Goal: Task Accomplishment & Management: Use online tool/utility

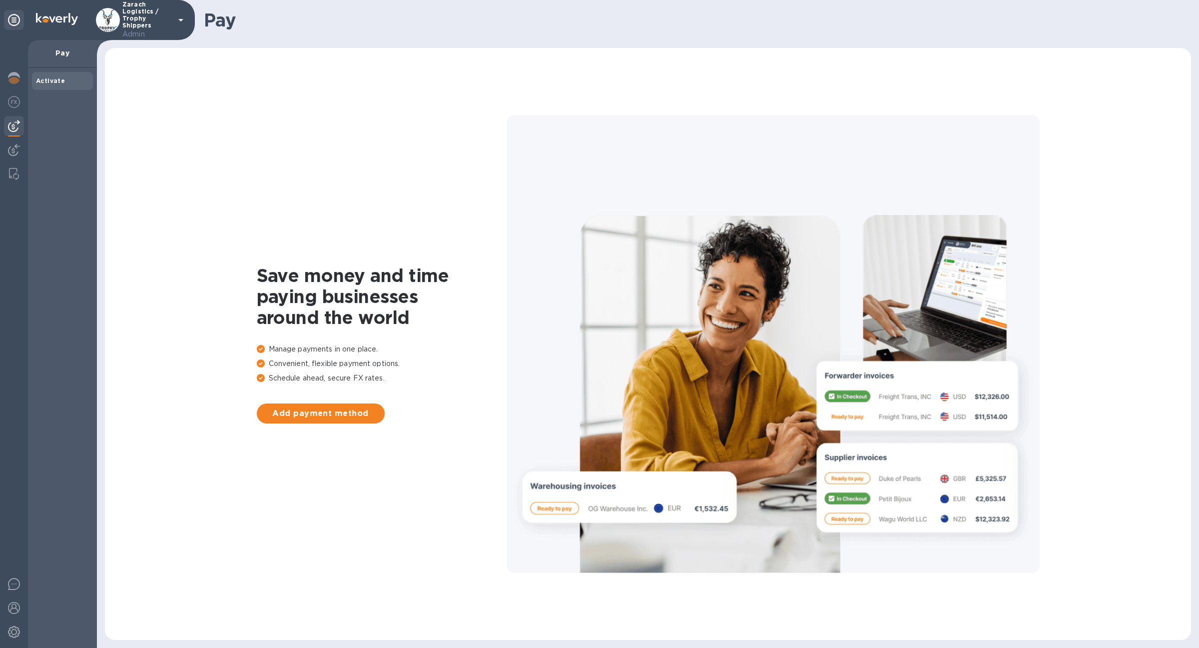
click at [16, 126] on img at bounding box center [14, 126] width 12 height 12
click at [15, 101] on img at bounding box center [14, 102] width 12 height 12
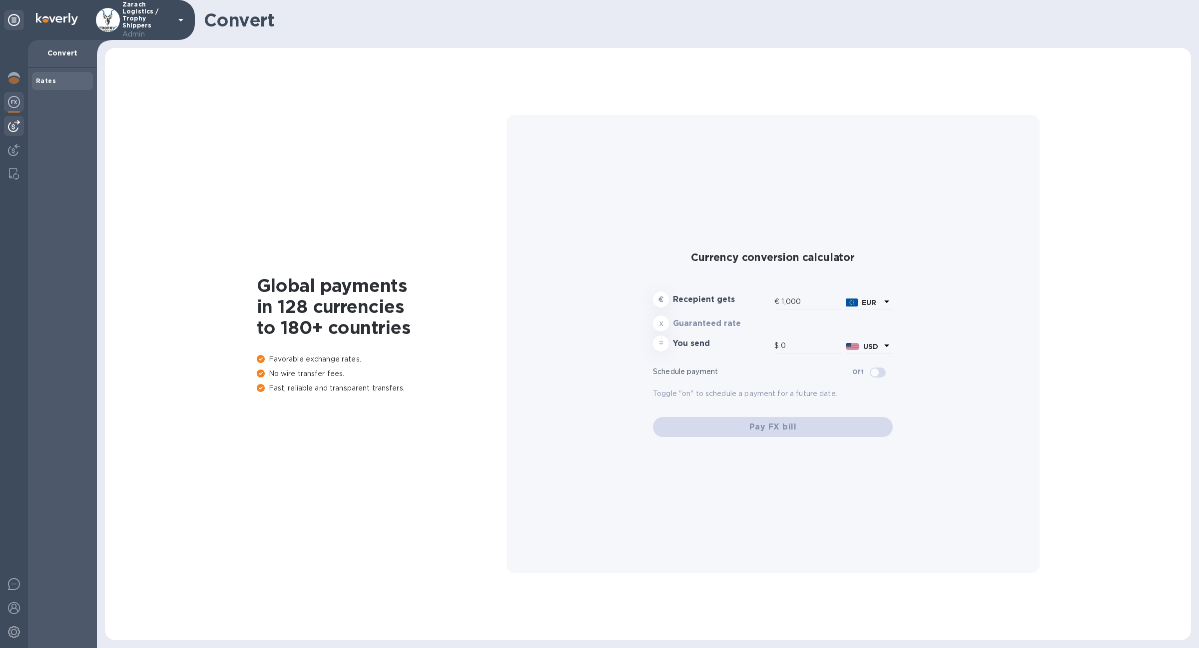
type input "1,170.03"
click at [18, 135] on div at bounding box center [14, 126] width 20 height 20
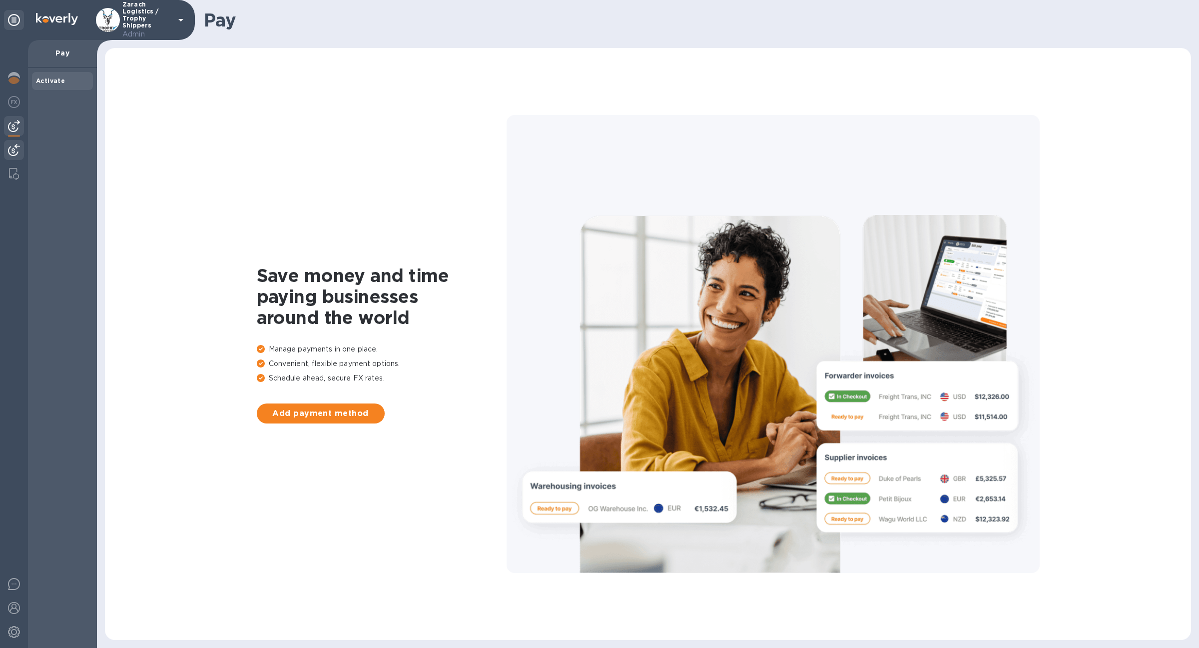
click at [17, 149] on img at bounding box center [14, 150] width 12 height 12
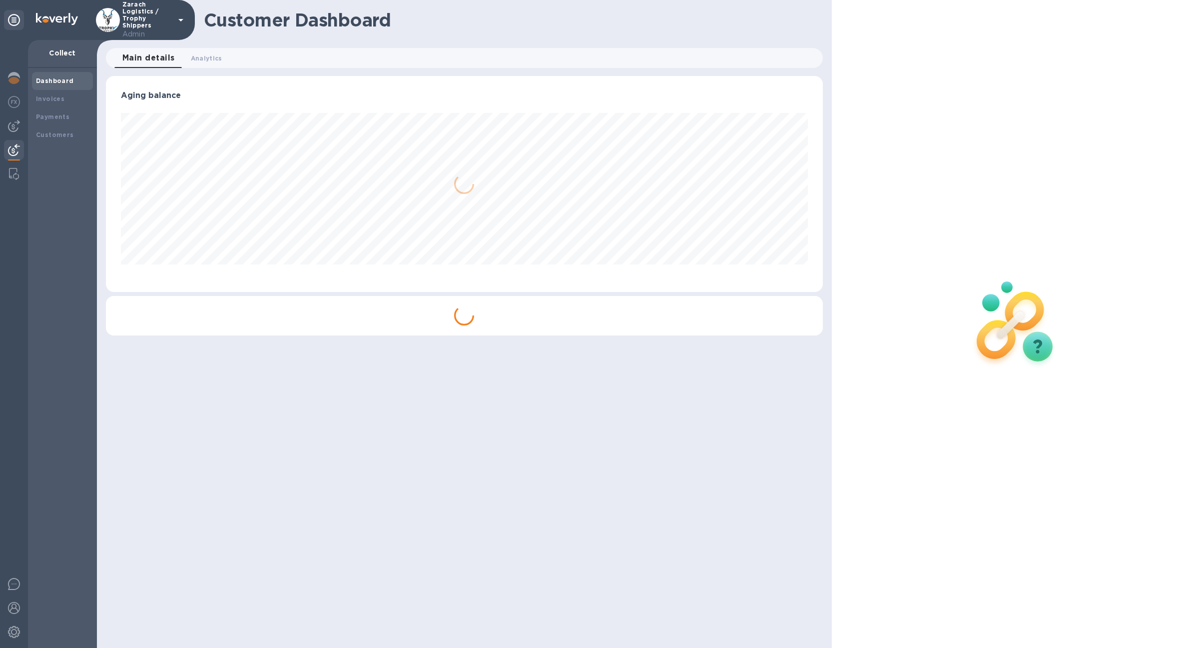
scroll to position [216, 717]
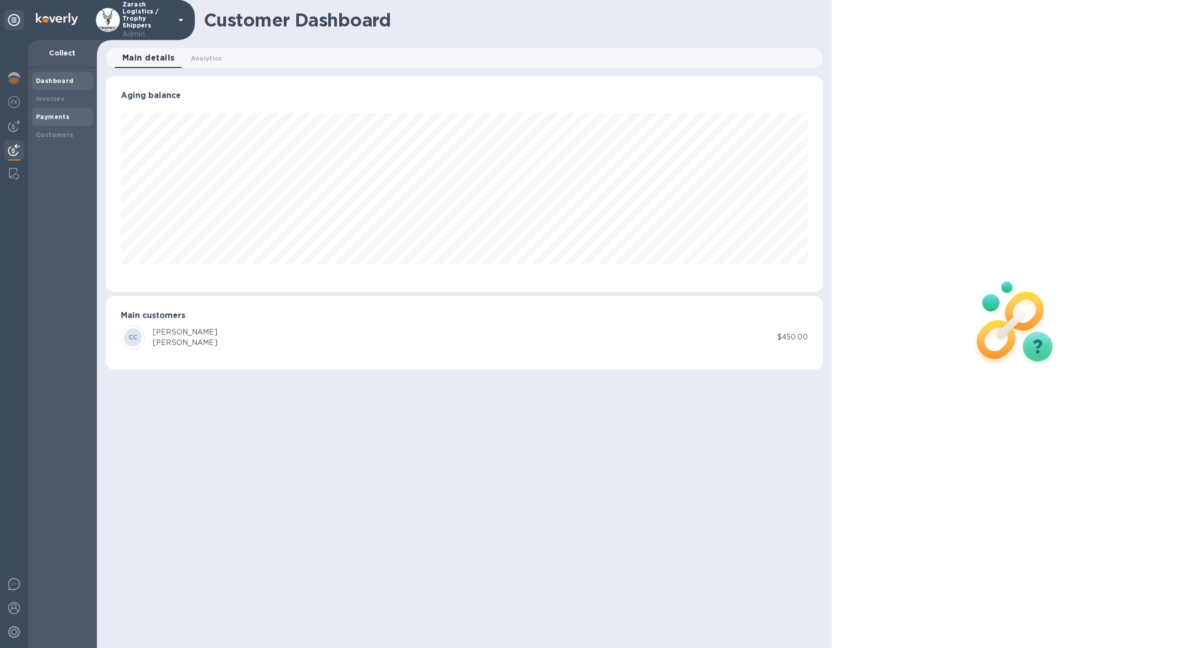
click at [70, 115] on div "Payments" at bounding box center [62, 117] width 53 height 10
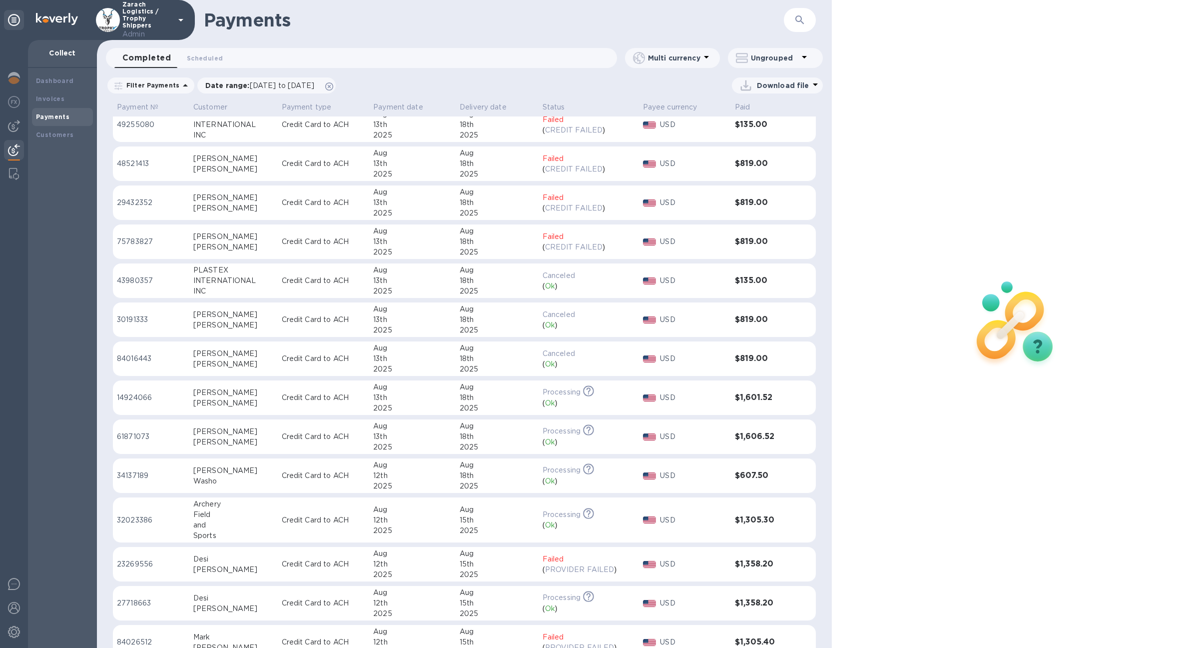
scroll to position [405, 0]
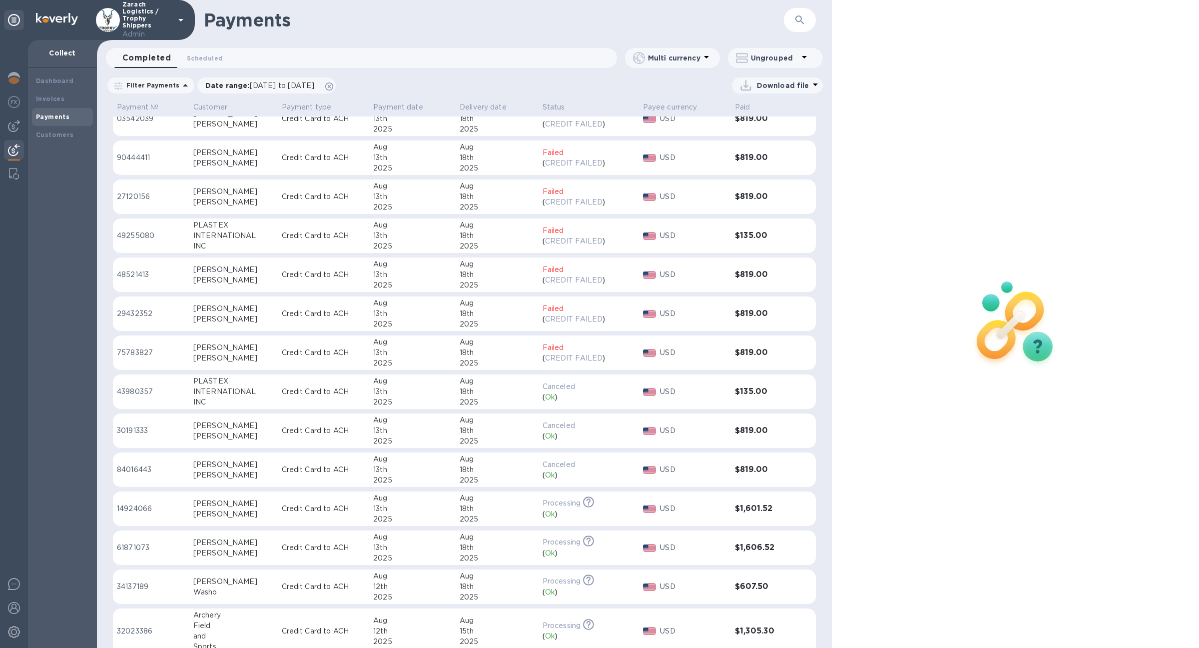
click at [543, 396] on div "( Ok )" at bounding box center [589, 397] width 92 height 10
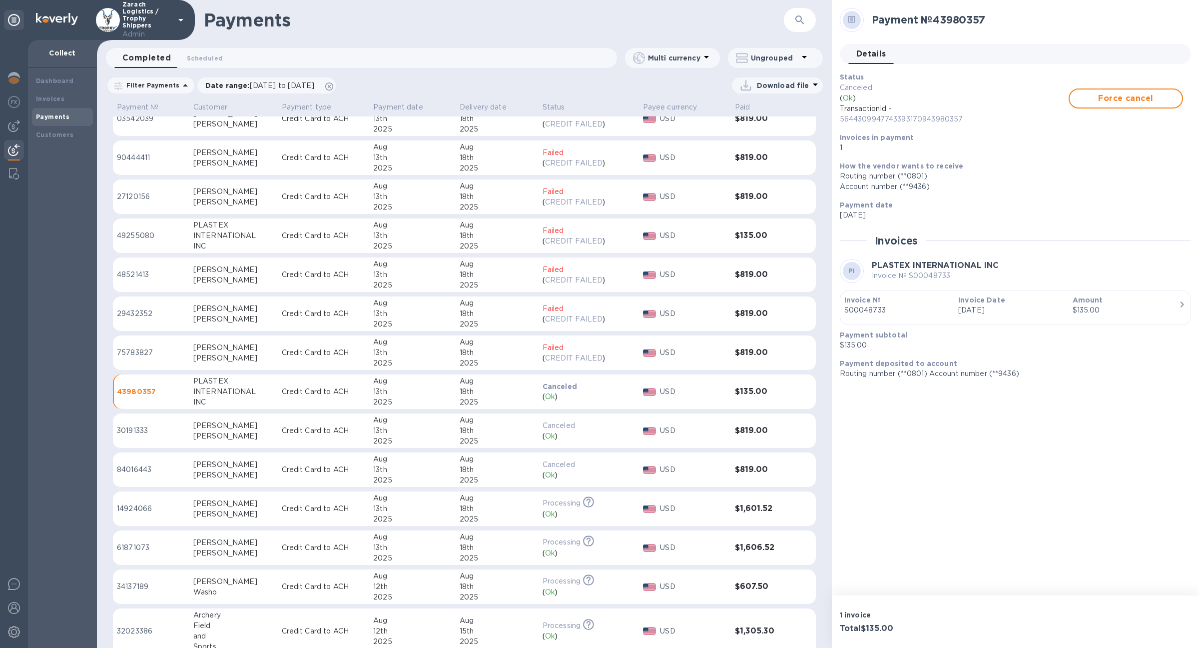
click at [1016, 69] on div "Status Canceled ( Ok ) TransactionId - 5644309947743393170943980357 Force cance…" at bounding box center [1011, 112] width 351 height 89
click at [329, 393] on p "Credit Card to ACH" at bounding box center [324, 391] width 84 height 10
click at [595, 365] on td "Failed ( CREDIT FAILED )" at bounding box center [589, 352] width 100 height 35
click at [593, 390] on p "Canceled" at bounding box center [589, 386] width 92 height 10
click at [189, 126] on td "[PERSON_NAME]" at bounding box center [233, 118] width 88 height 35
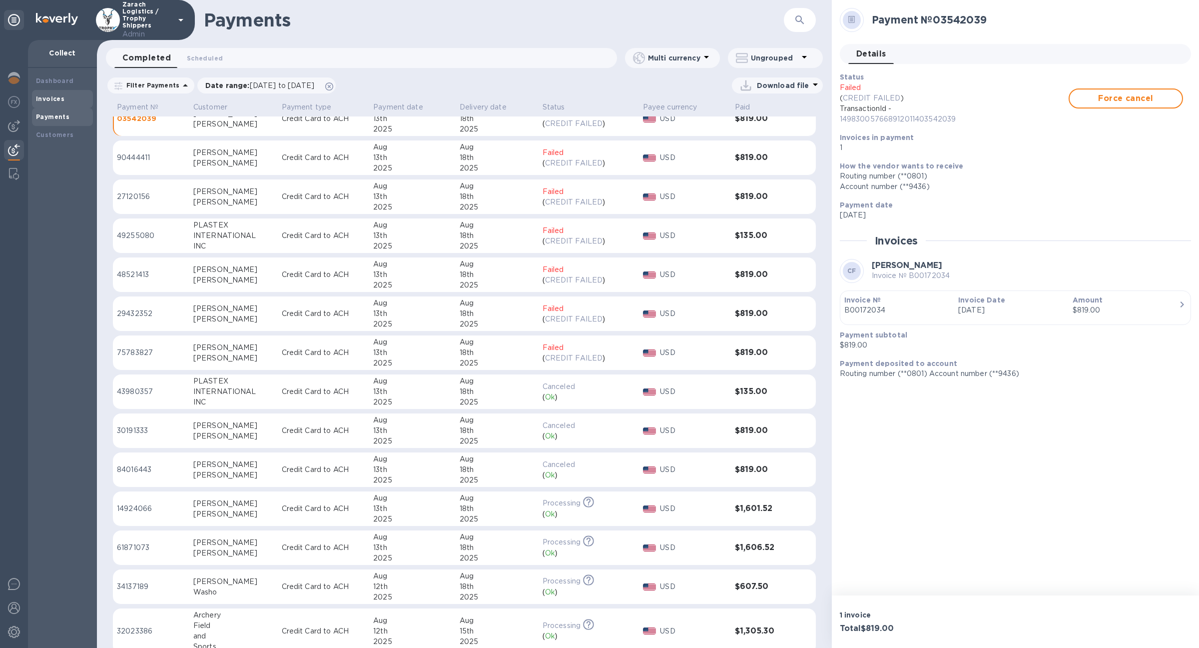
click at [52, 96] on b "Invoices" at bounding box center [50, 98] width 28 height 7
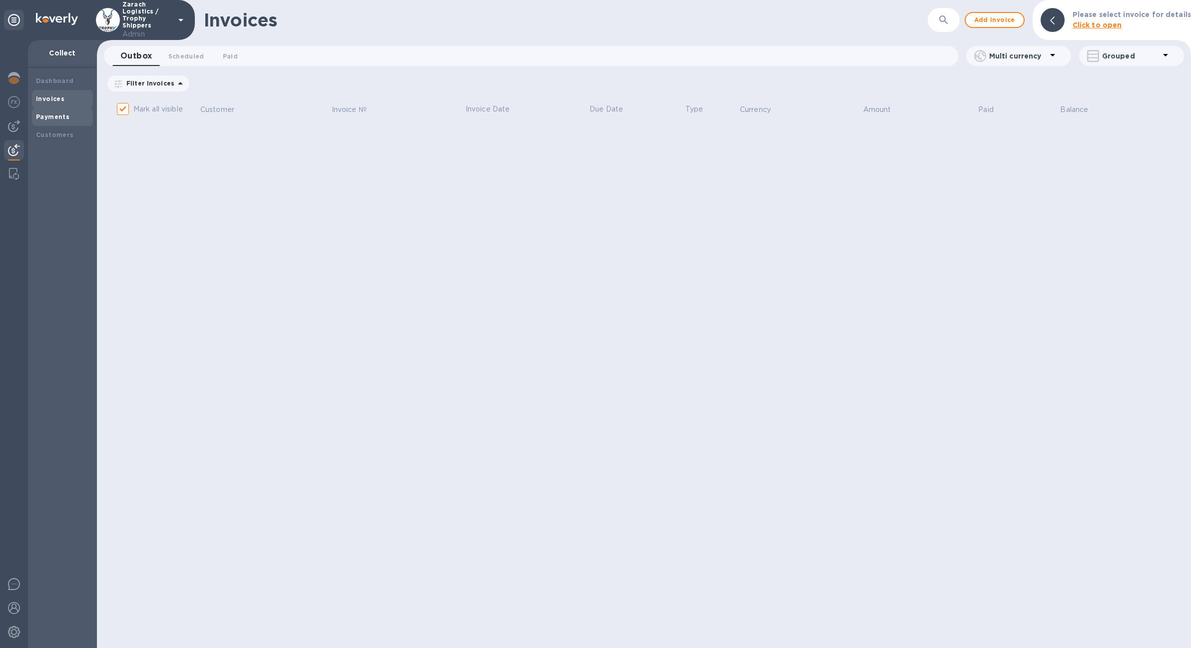
click at [61, 115] on b "Payments" at bounding box center [52, 116] width 33 height 7
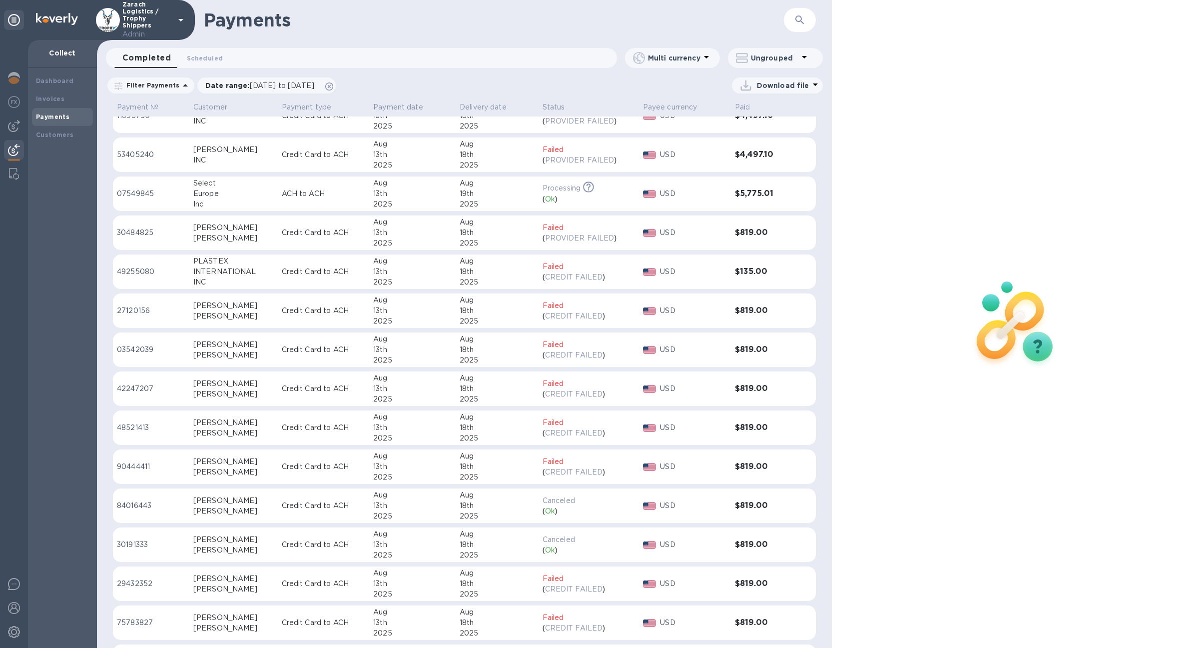
scroll to position [216, 0]
click at [712, 271] on p "USD" at bounding box center [693, 268] width 67 height 10
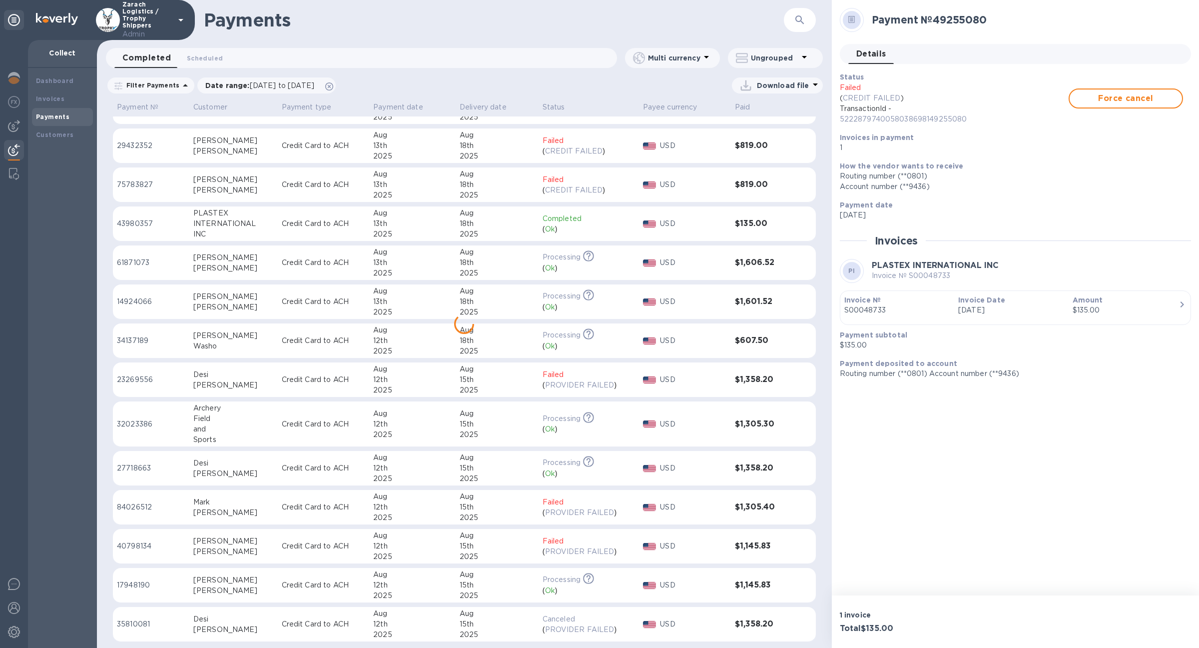
scroll to position [654, 0]
click at [409, 71] on div "Completed 0 Scheduled 0 Multi currency Ungrouped" at bounding box center [464, 60] width 735 height 24
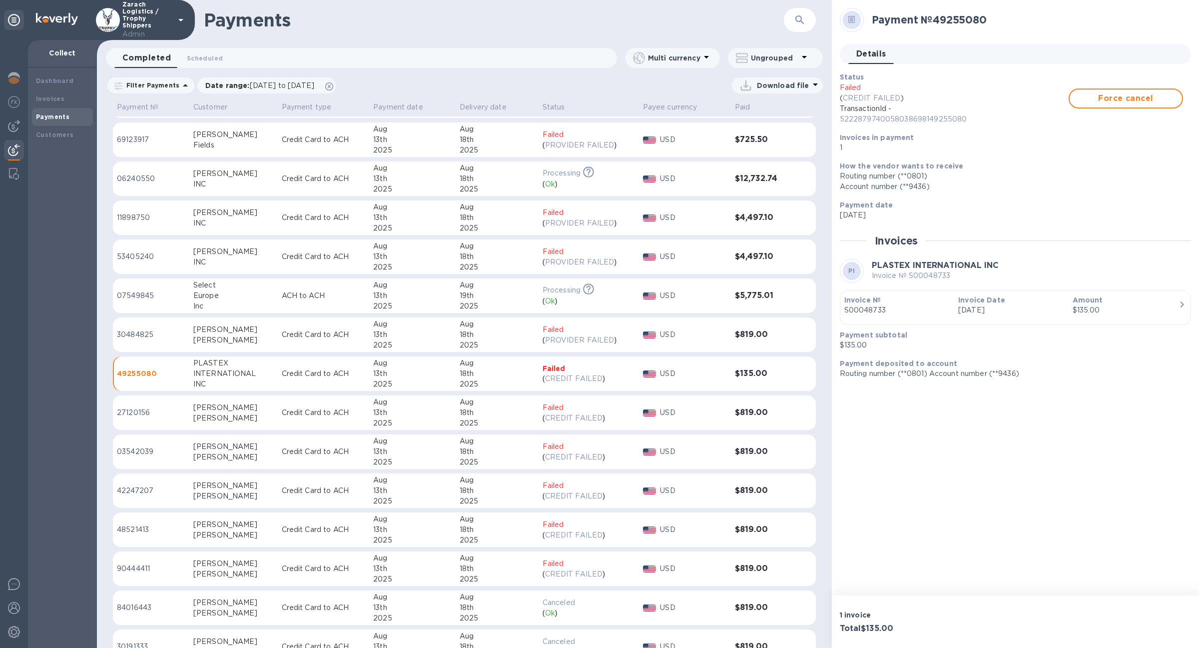
scroll to position [501, 0]
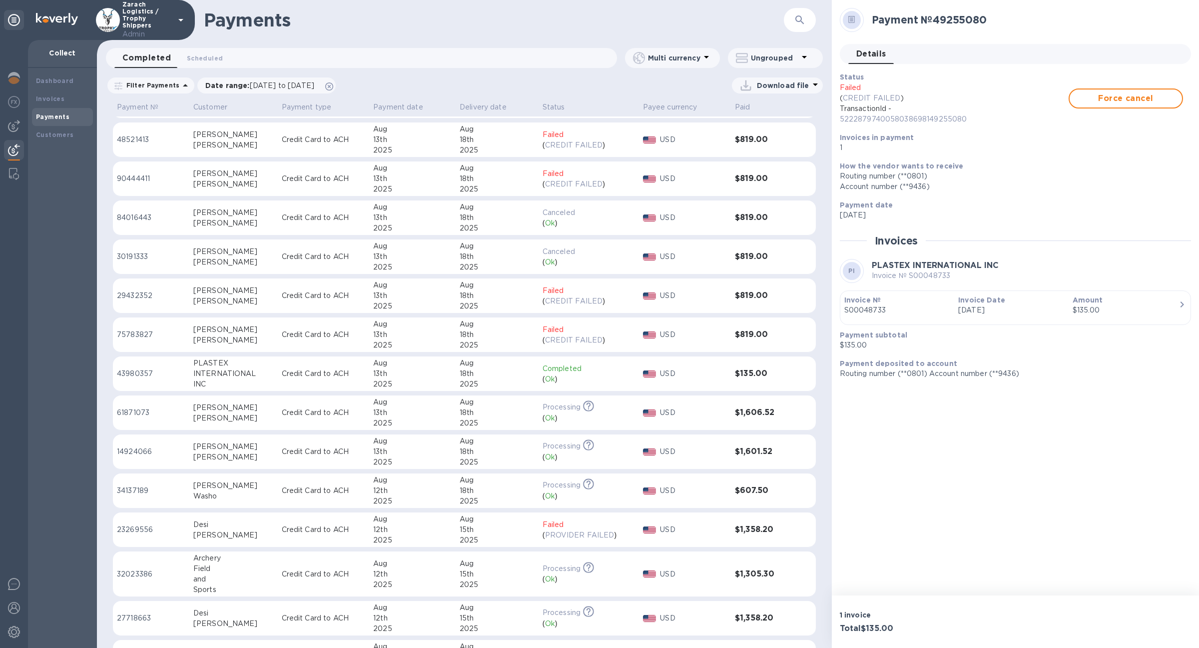
click at [401, 368] on div "13th" at bounding box center [412, 373] width 78 height 10
click at [582, 381] on div "( Ok )" at bounding box center [589, 378] width 92 height 10
click at [54, 97] on b "Invoices" at bounding box center [50, 98] width 28 height 7
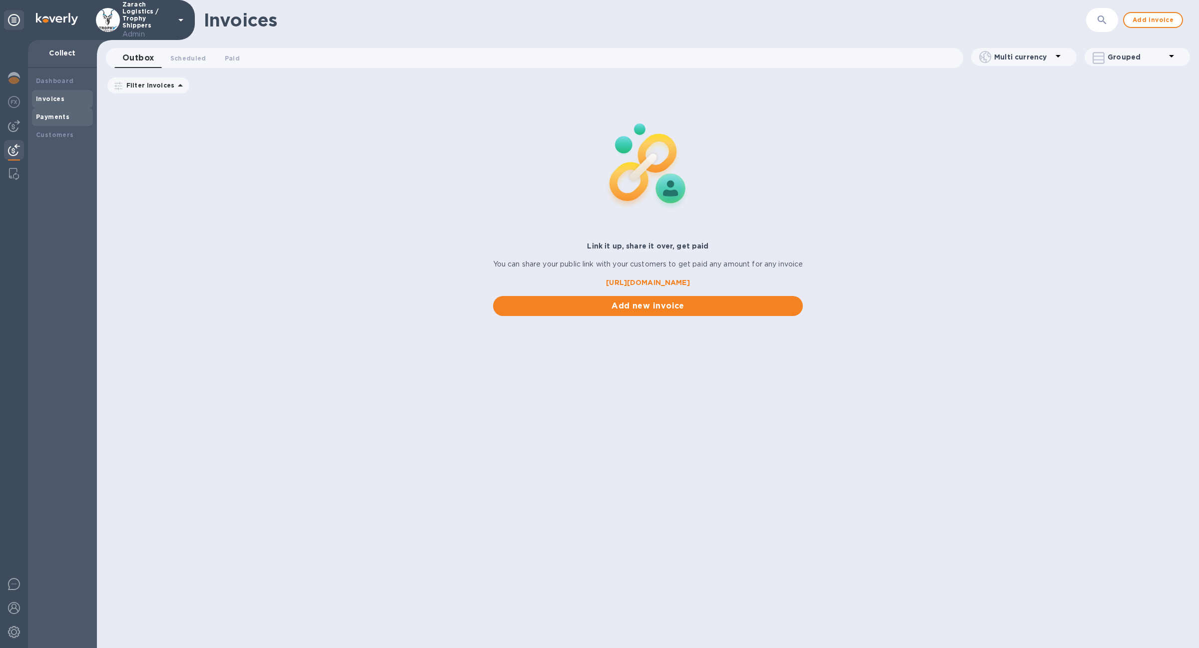
click at [55, 119] on b "Payments" at bounding box center [52, 116] width 33 height 7
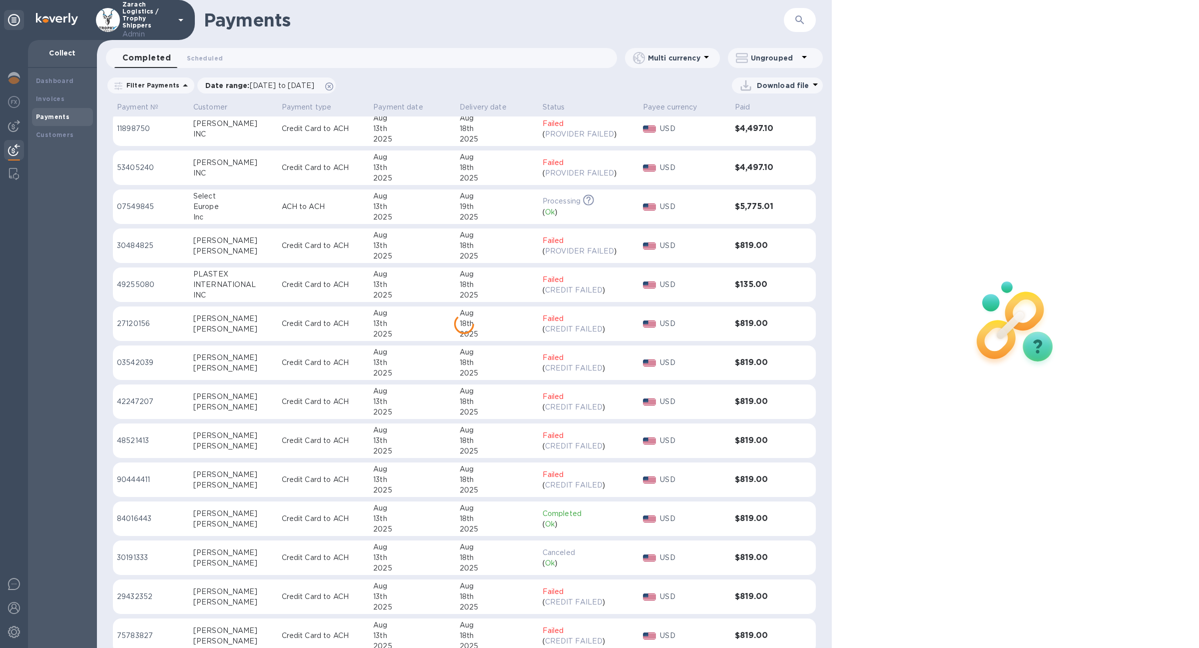
scroll to position [253, 0]
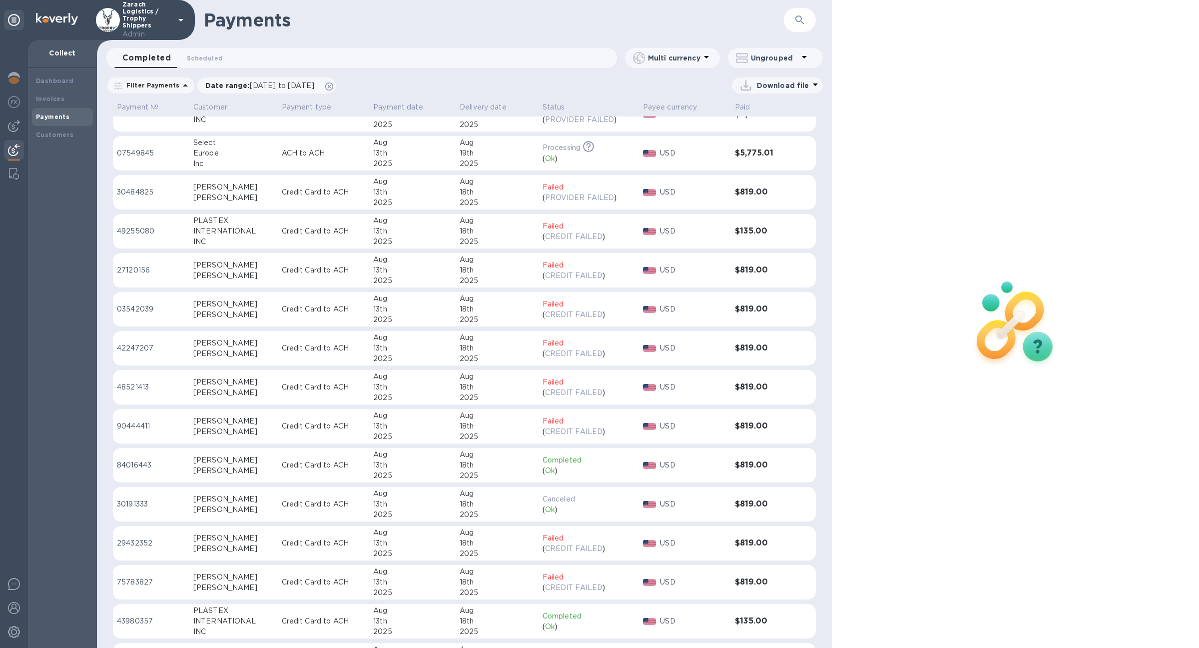
click at [770, 474] on td "$819.00" at bounding box center [763, 465] width 65 height 35
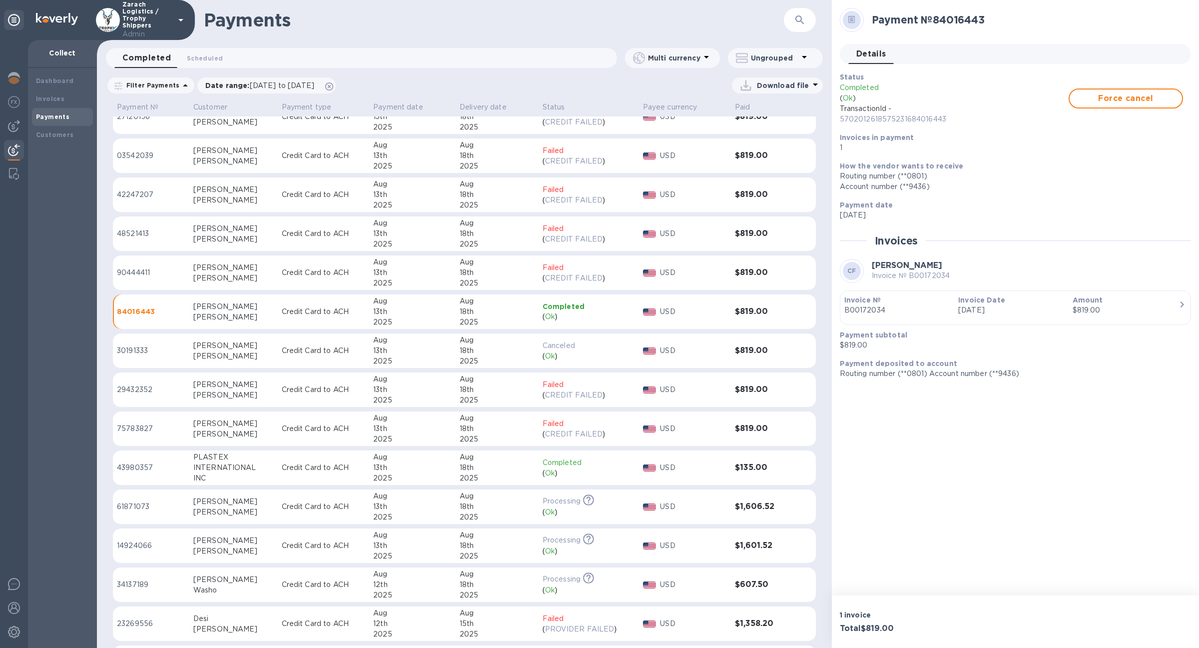
scroll to position [408, 0]
click at [724, 316] on div "USD" at bounding box center [693, 310] width 71 height 14
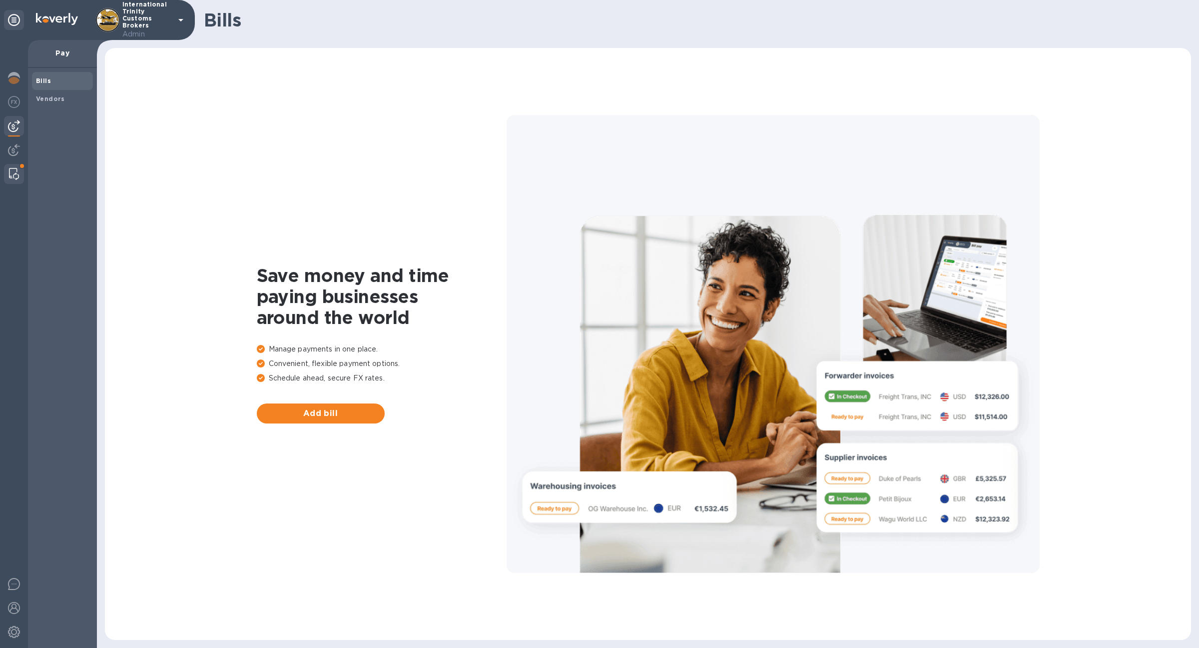
click at [11, 168] on img at bounding box center [14, 174] width 10 height 12
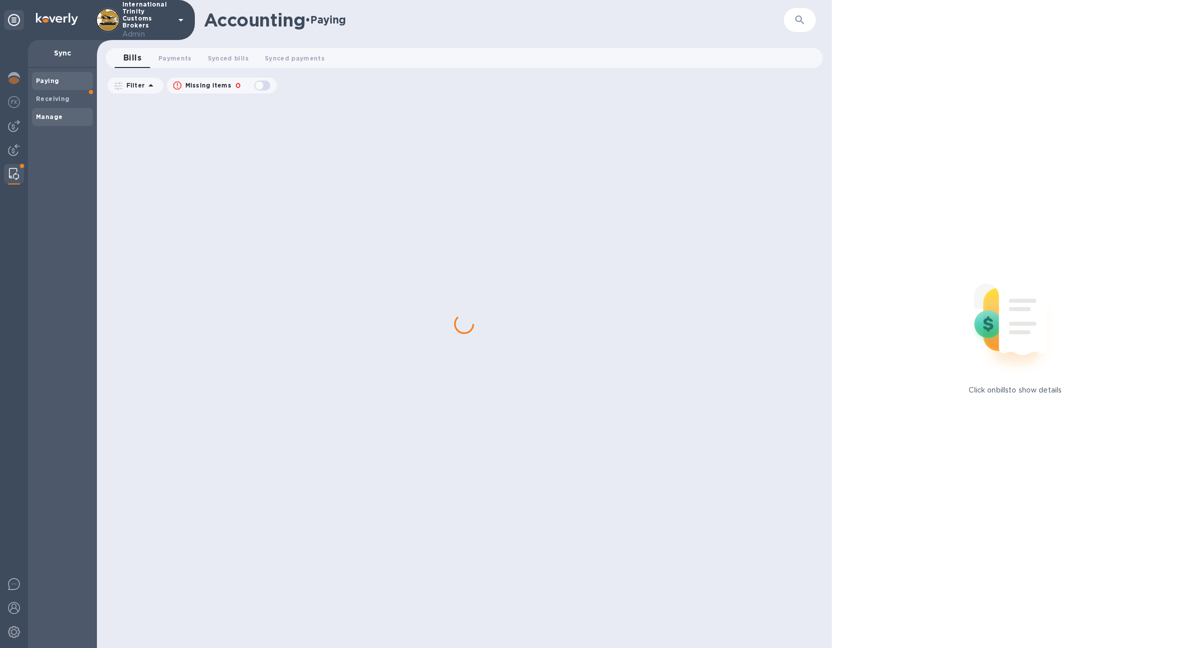
click at [49, 113] on b "Manage" at bounding box center [49, 116] width 26 height 7
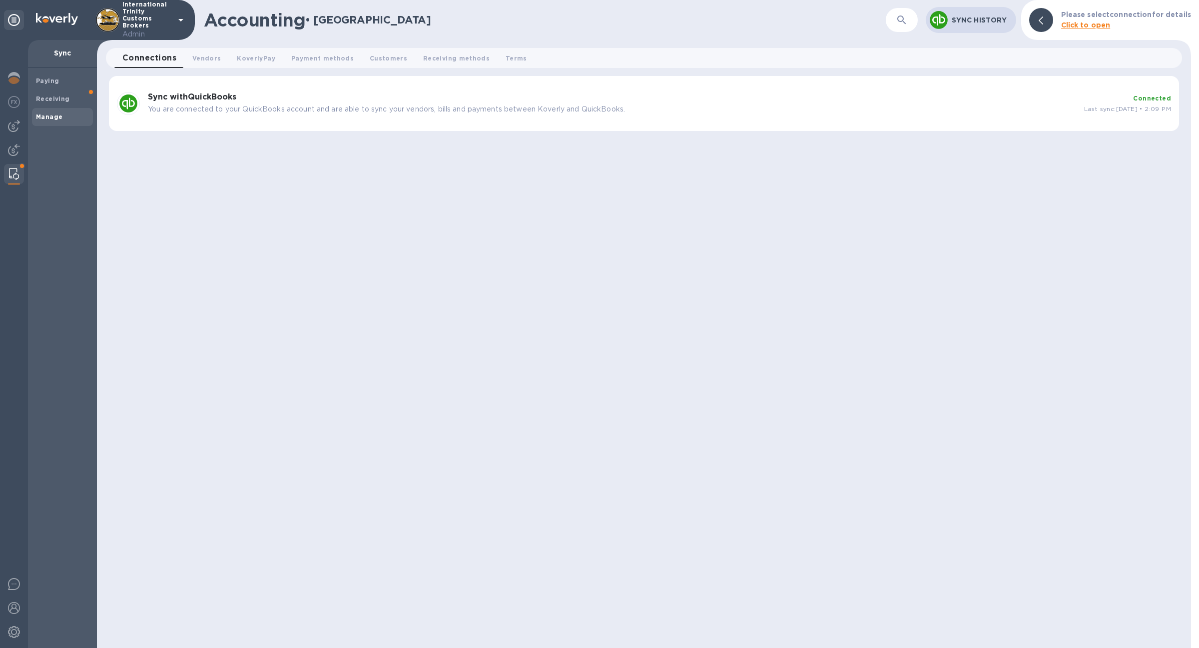
click at [510, 113] on p "You are connected to your QuickBooks account and are able to sync your vendors,…" at bounding box center [612, 109] width 929 height 10
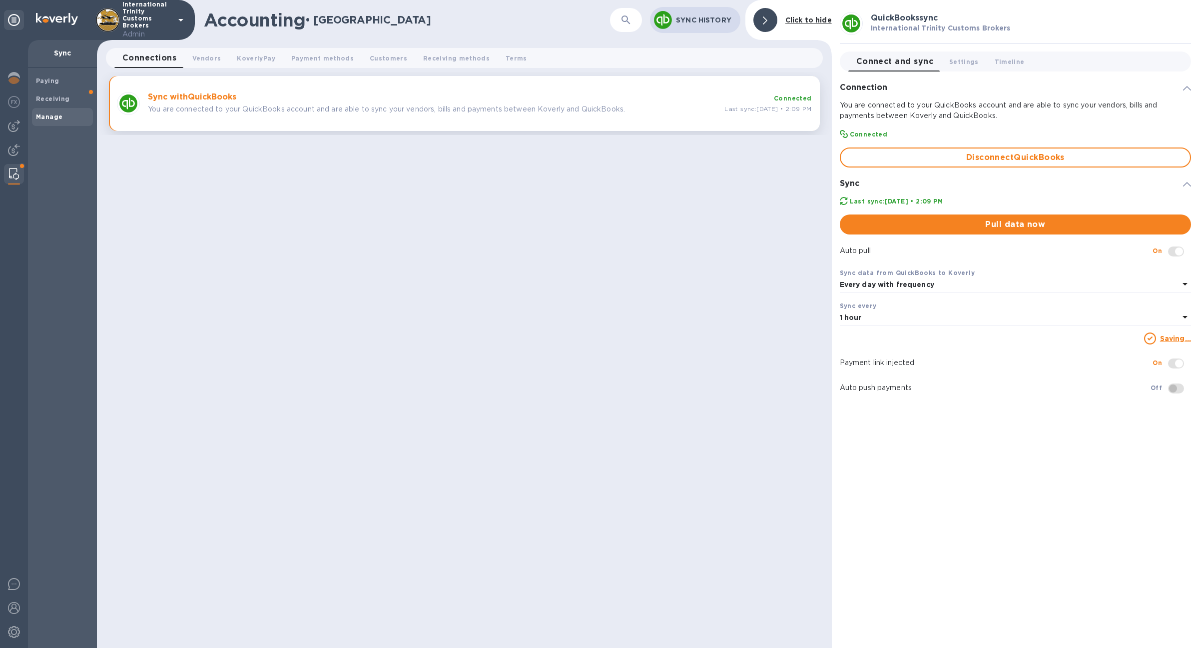
click at [887, 319] on div "1 hour" at bounding box center [1009, 318] width 339 height 14
click at [779, 315] on div "Accounting • Manage ​ Sync History Click to hide Connections 0 Vendors 0 Koverl…" at bounding box center [464, 324] width 735 height 648
click at [1044, 224] on span "Pull data now" at bounding box center [1015, 224] width 335 height 12
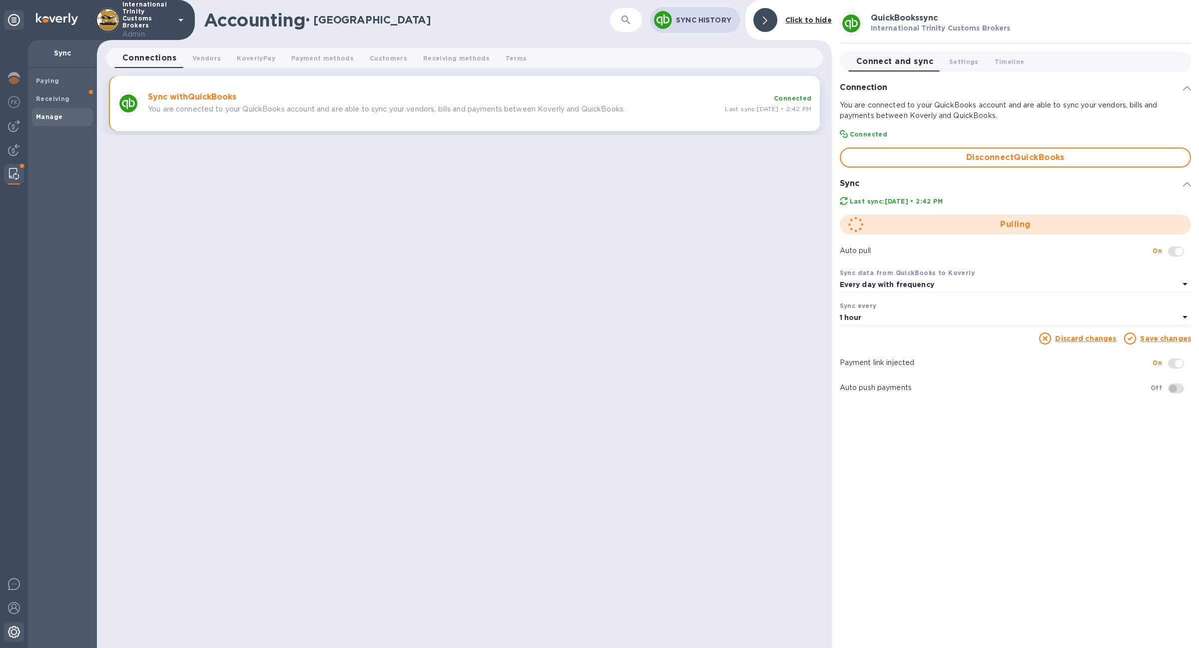
click at [11, 634] on img at bounding box center [14, 632] width 12 height 12
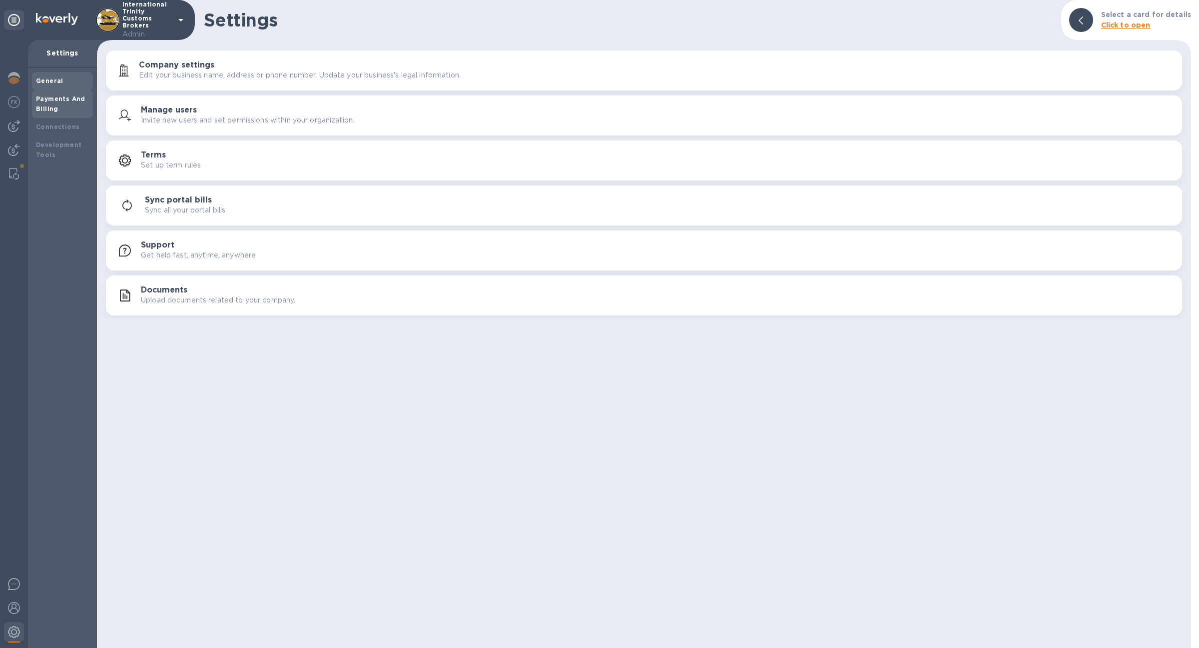
click at [73, 92] on div "Payments And Billing" at bounding box center [62, 104] width 61 height 28
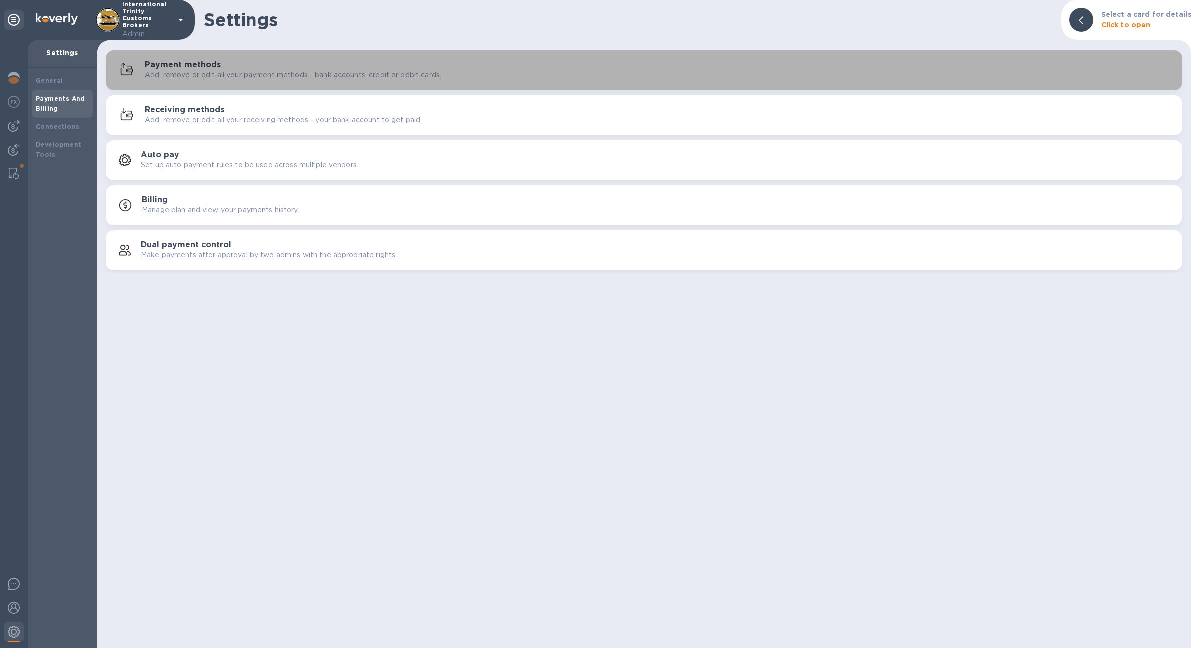
click at [182, 68] on h3 "Payment methods" at bounding box center [183, 64] width 76 height 9
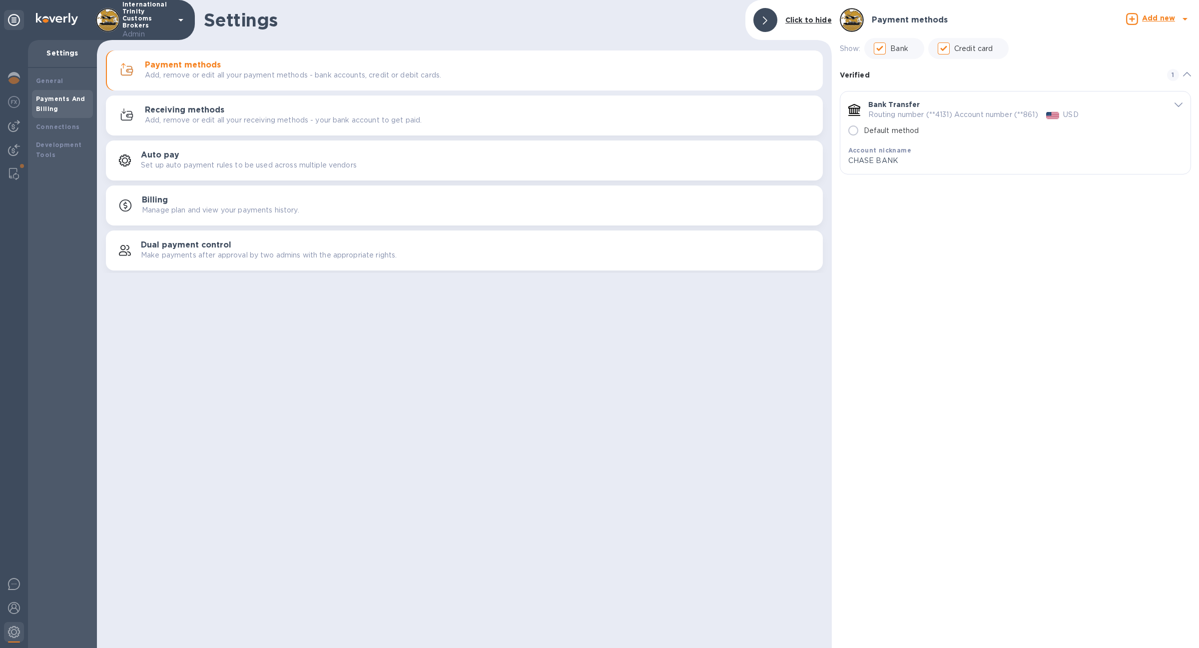
click at [182, 120] on p "Add, remove or edit all your receiving methods - your bank account to get paid." at bounding box center [283, 120] width 277 height 10
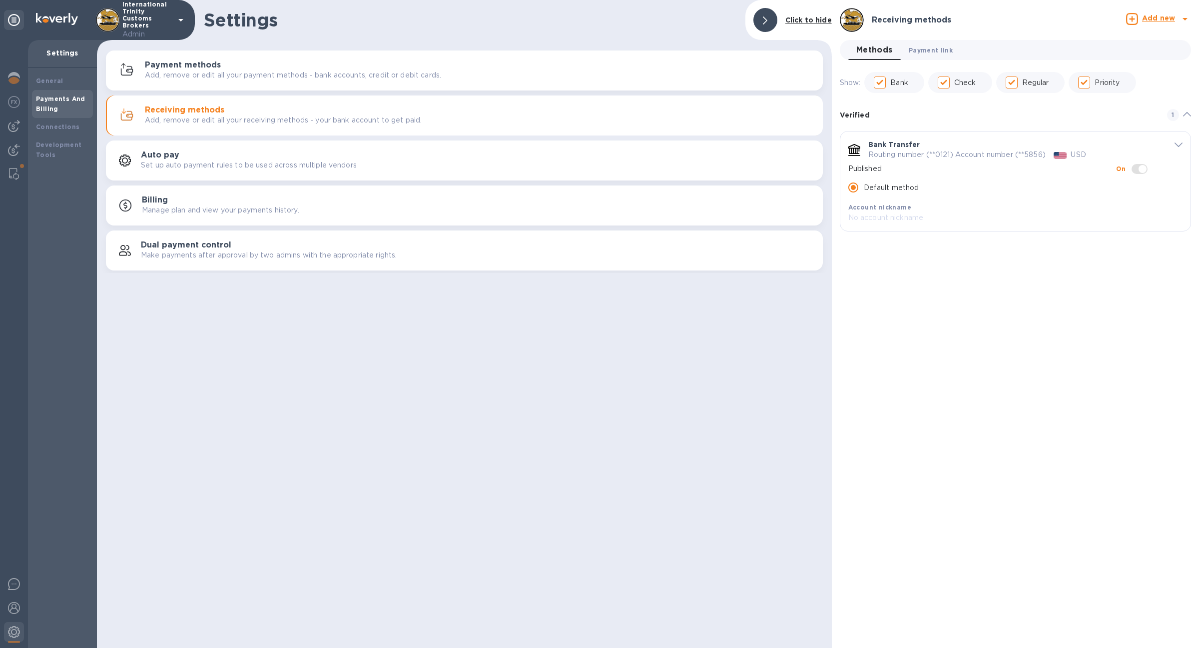
click at [925, 50] on span "Payment link 0" at bounding box center [931, 50] width 44 height 10
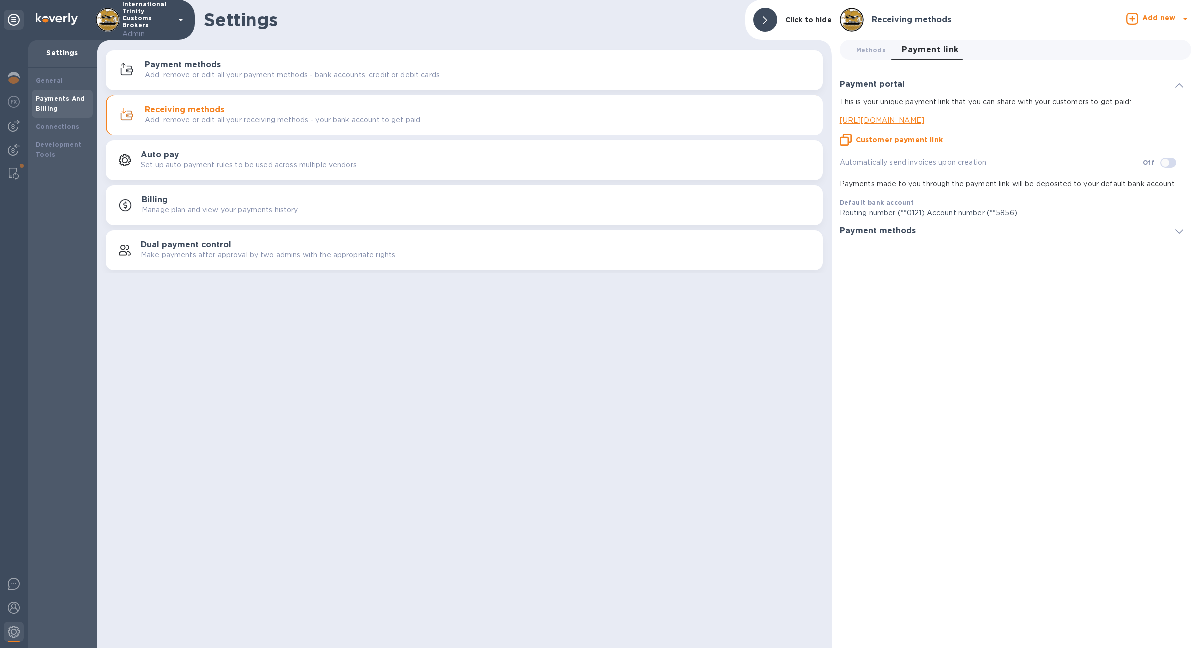
click at [899, 139] on u "Customer payment link" at bounding box center [899, 140] width 87 height 8
click at [10, 181] on div at bounding box center [14, 174] width 18 height 20
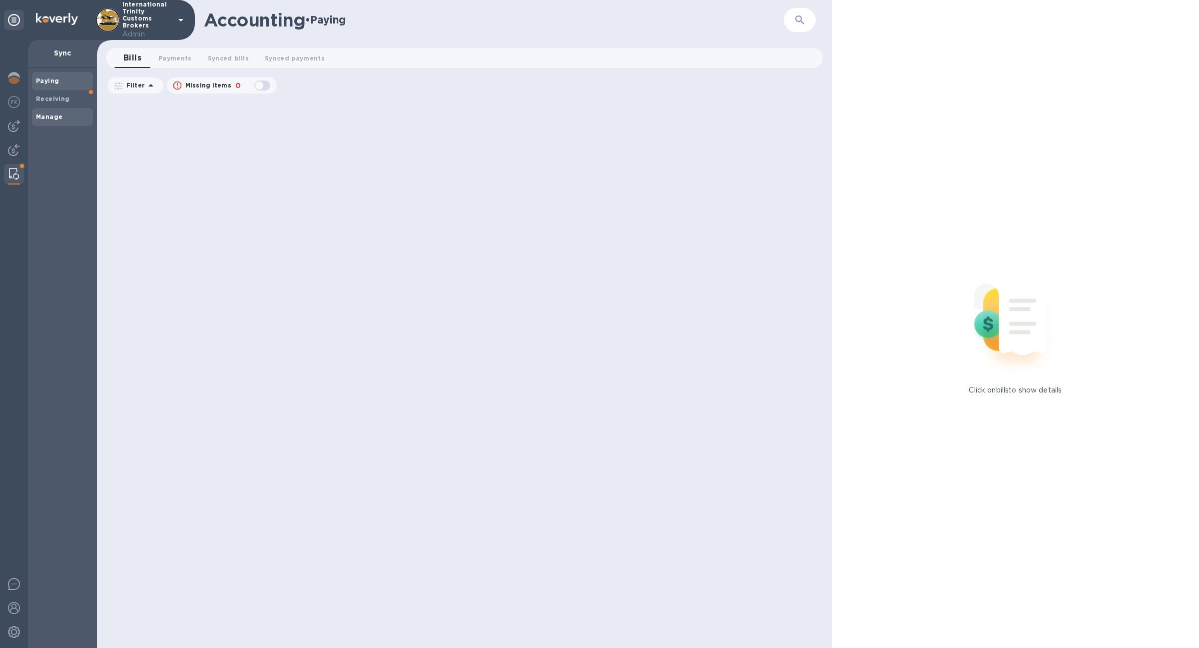
click at [57, 118] on b "Manage" at bounding box center [49, 116] width 26 height 7
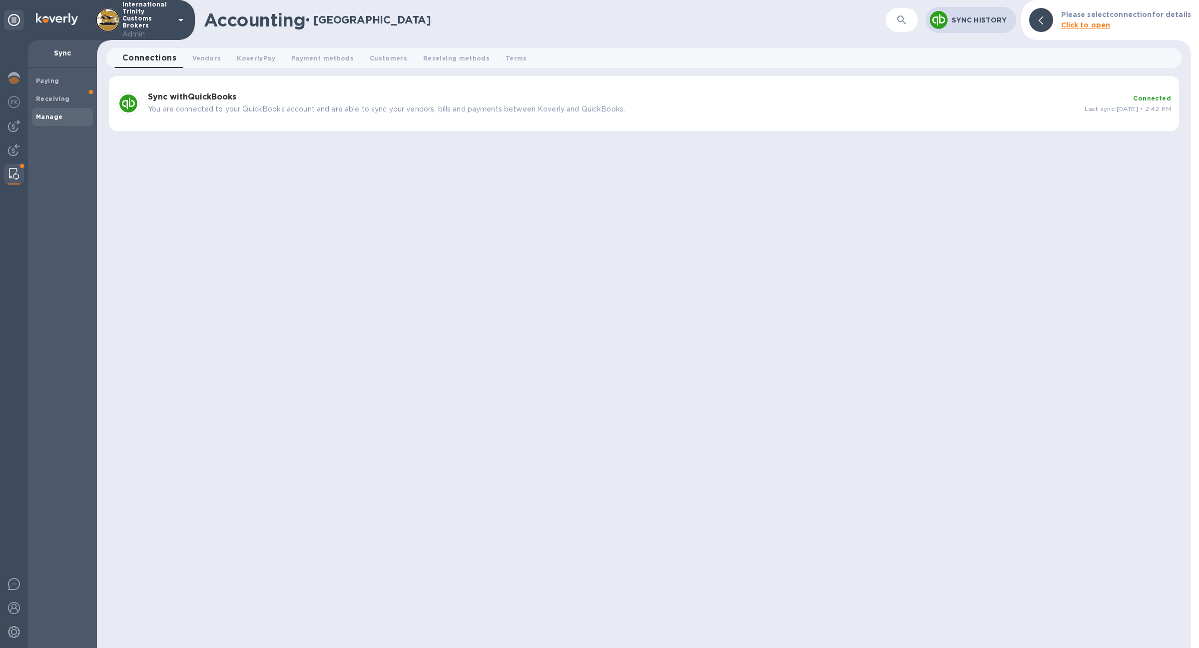
click at [212, 116] on div "Sync with QuickBooks You are connected to your QuickBooks account and are able …" at bounding box center [612, 103] width 937 height 30
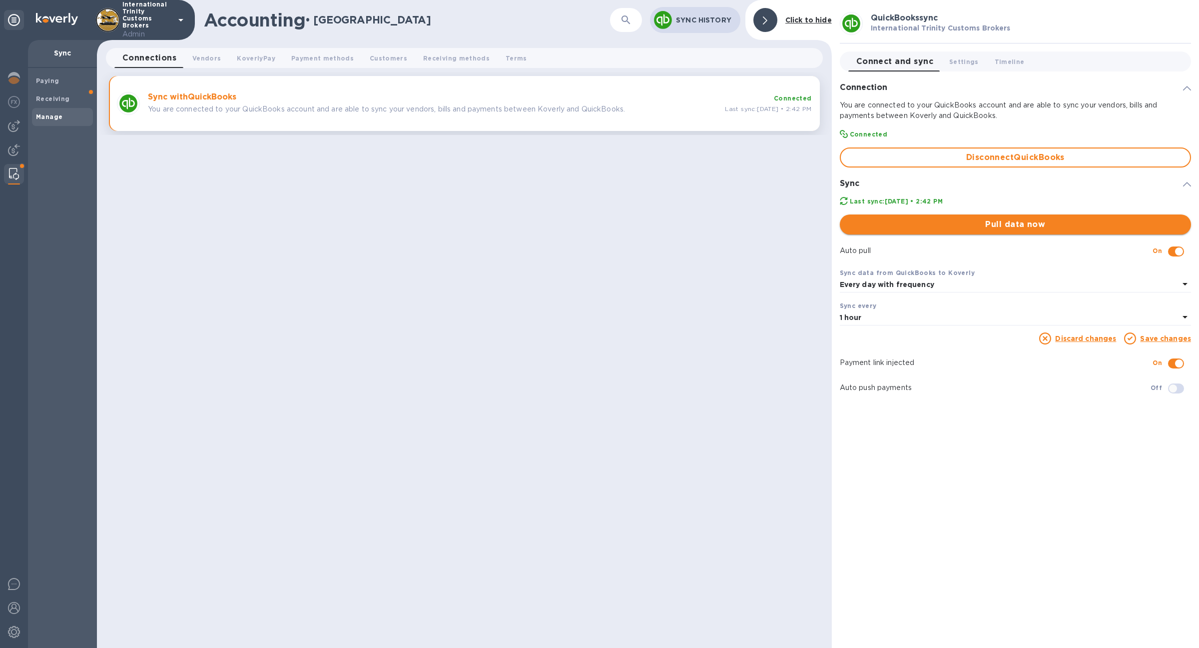
click at [964, 226] on span "Pull data now" at bounding box center [1015, 224] width 335 height 12
